Goal: Information Seeking & Learning: Learn about a topic

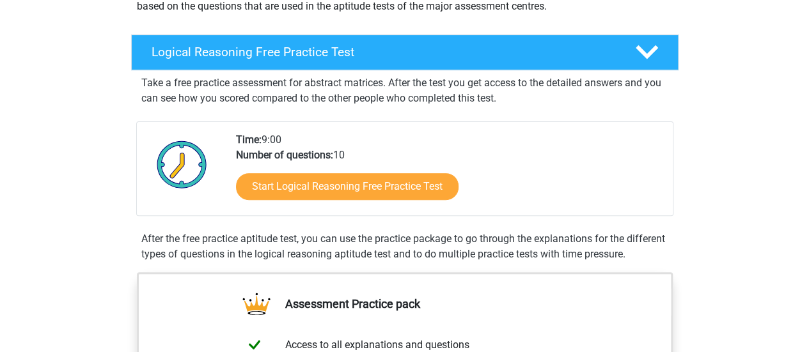
scroll to position [192, 0]
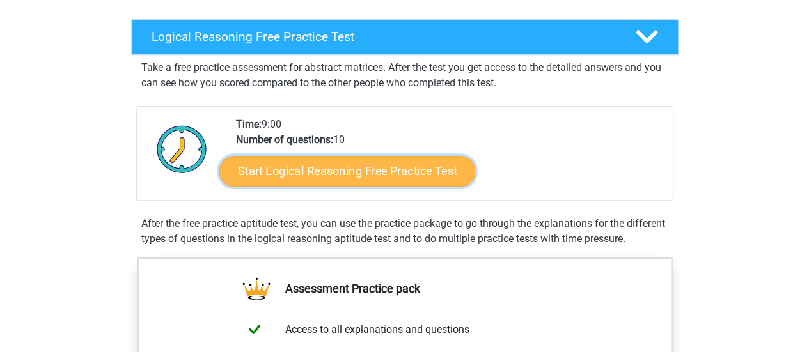
click at [361, 175] on link "Start Logical Reasoning Free Practice Test" at bounding box center [347, 170] width 256 height 31
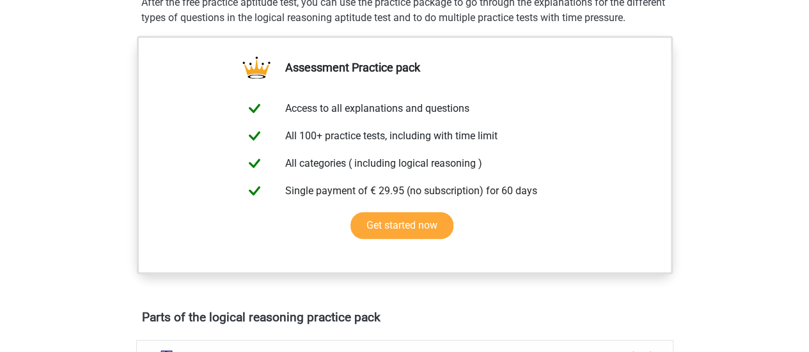
scroll to position [448, 0]
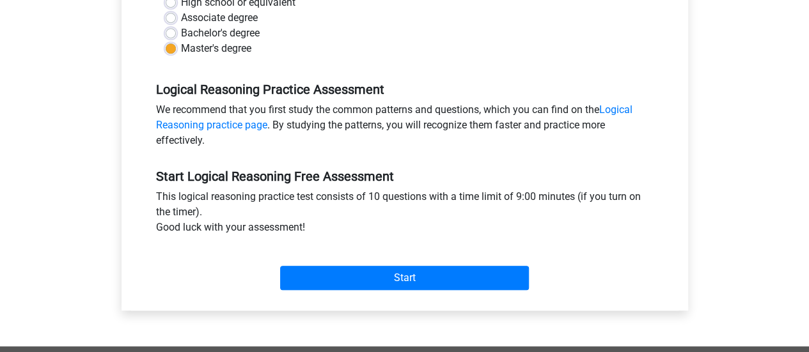
scroll to position [384, 0]
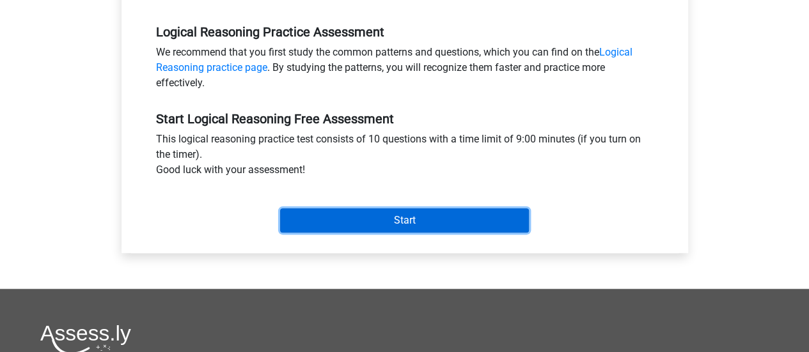
click at [382, 223] on input "Start" at bounding box center [404, 220] width 249 height 24
